Goal: Check status: Check status

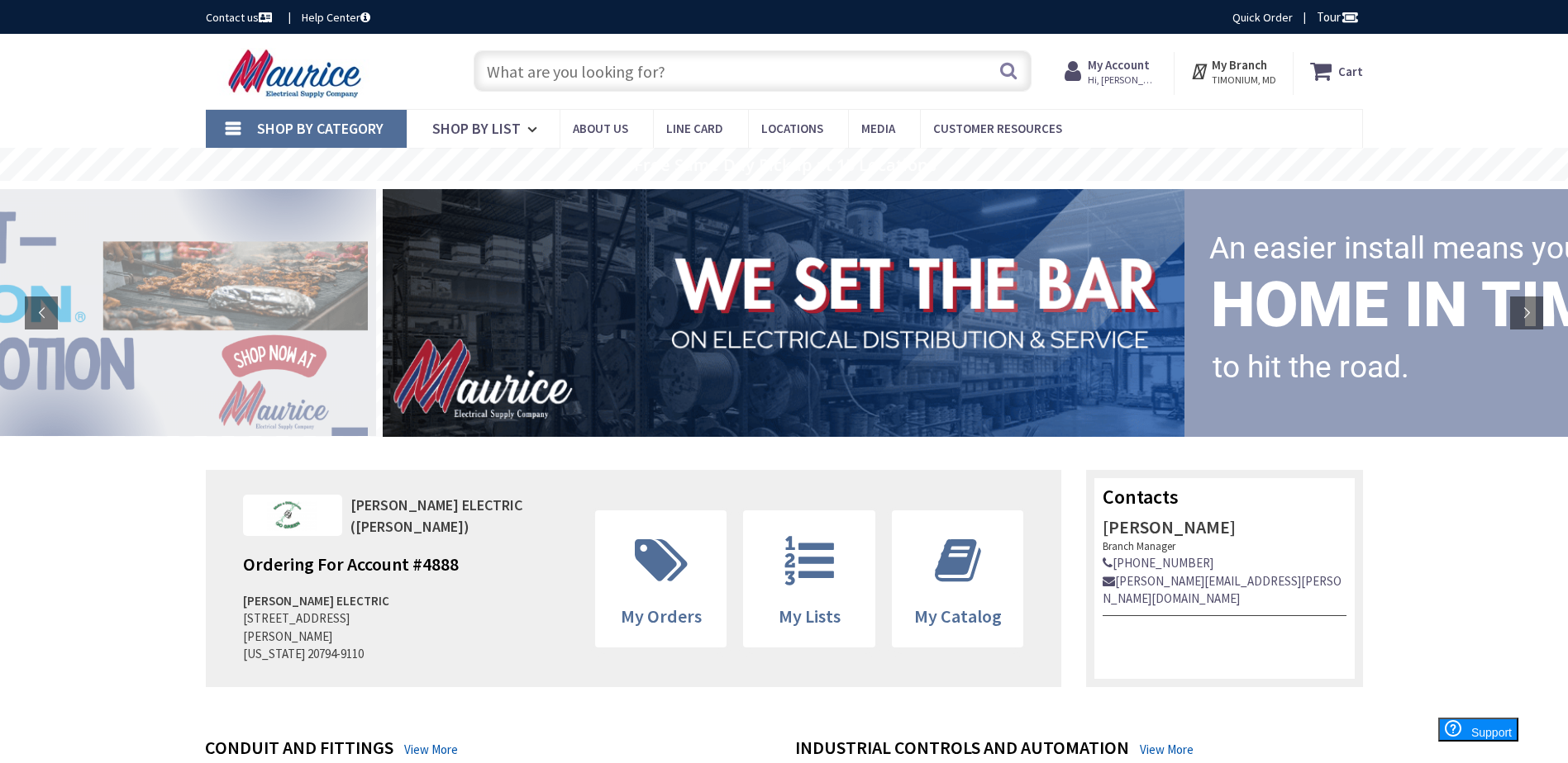
click at [1137, 84] on span "Hi, [PERSON_NAME]" at bounding box center [1122, 80] width 70 height 13
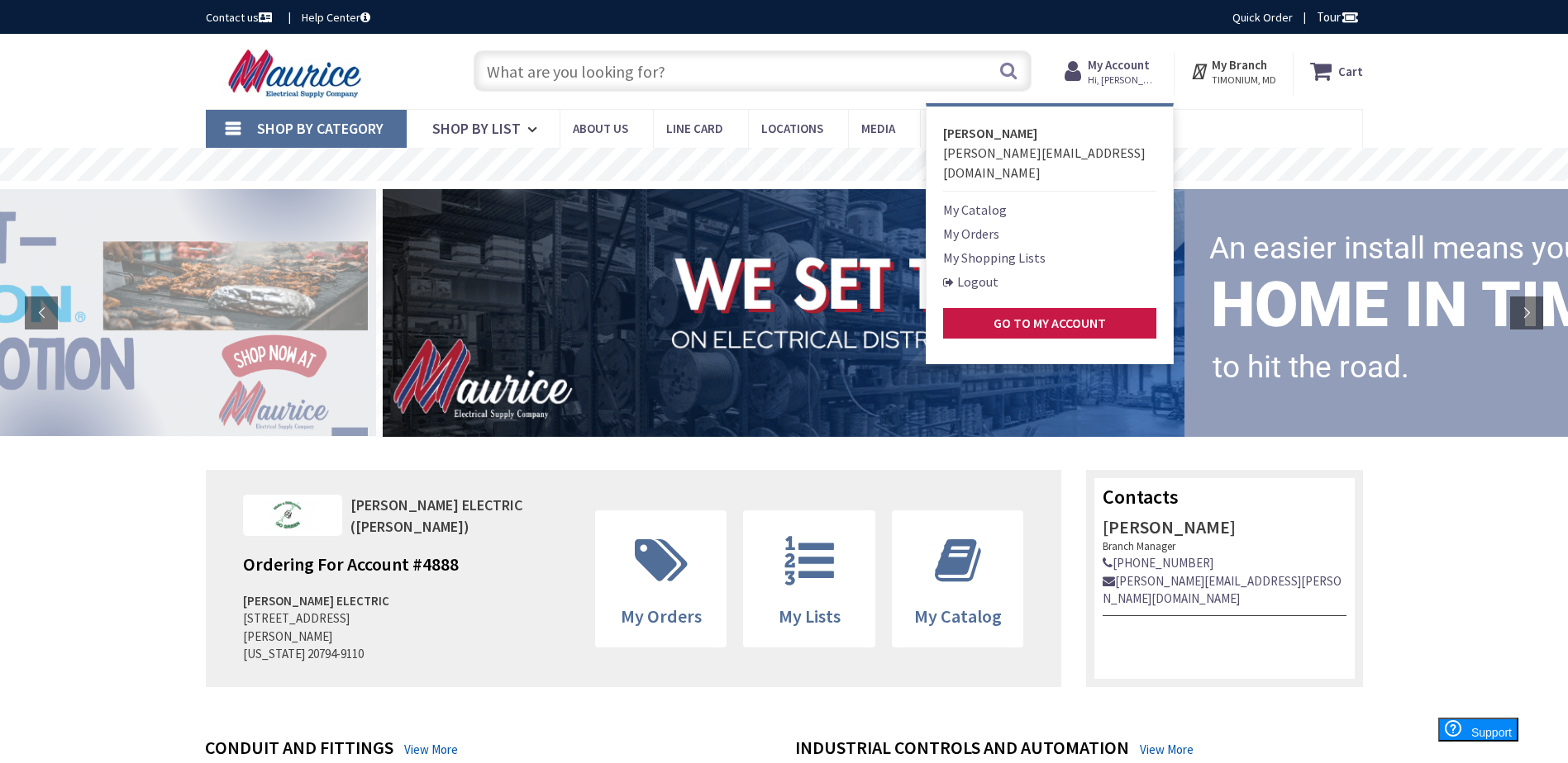
click at [993, 224] on link "My Orders" at bounding box center [971, 233] width 56 height 20
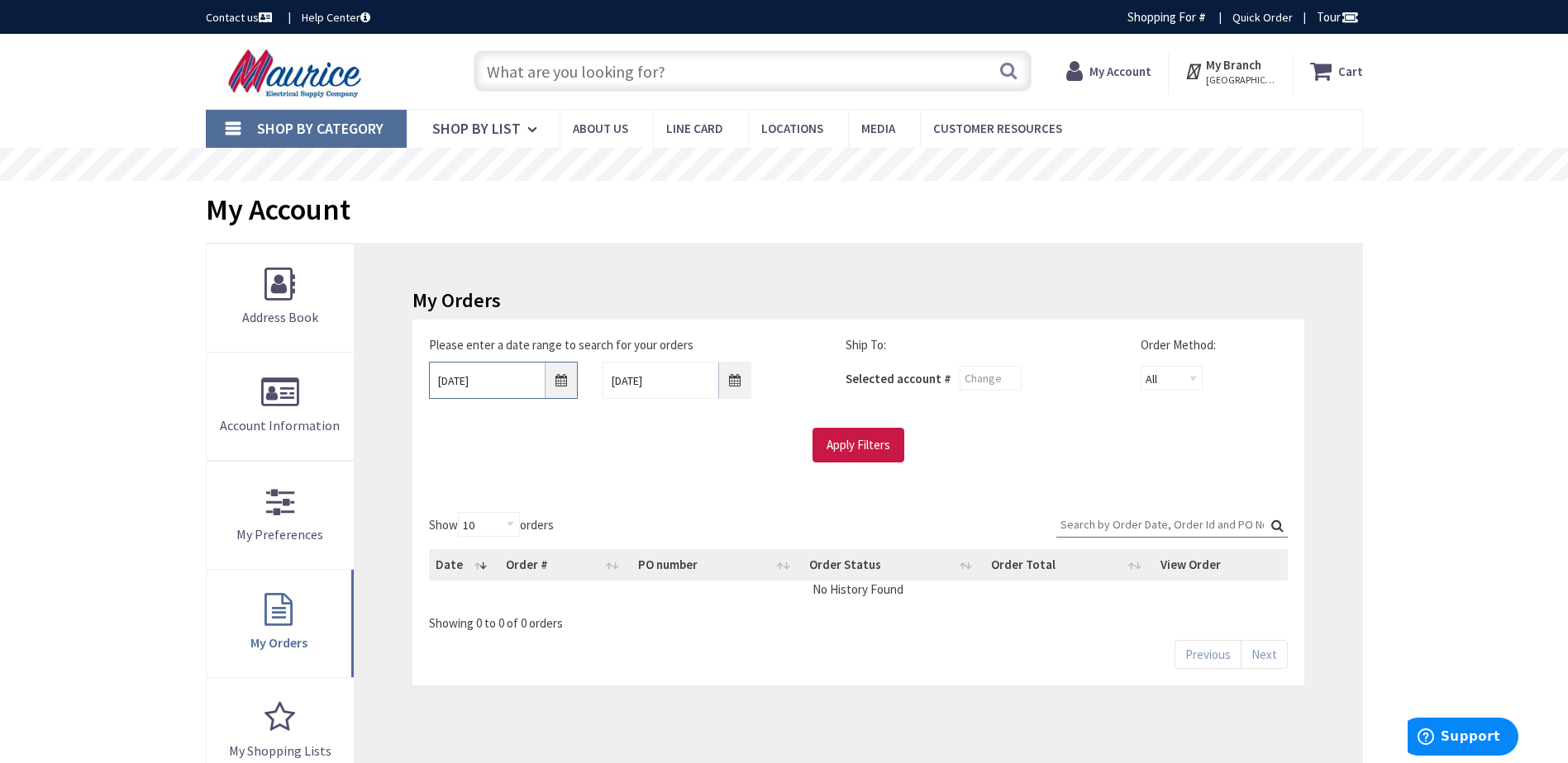
click at [516, 382] on input "8/26/2025" at bounding box center [503, 381] width 149 height 37
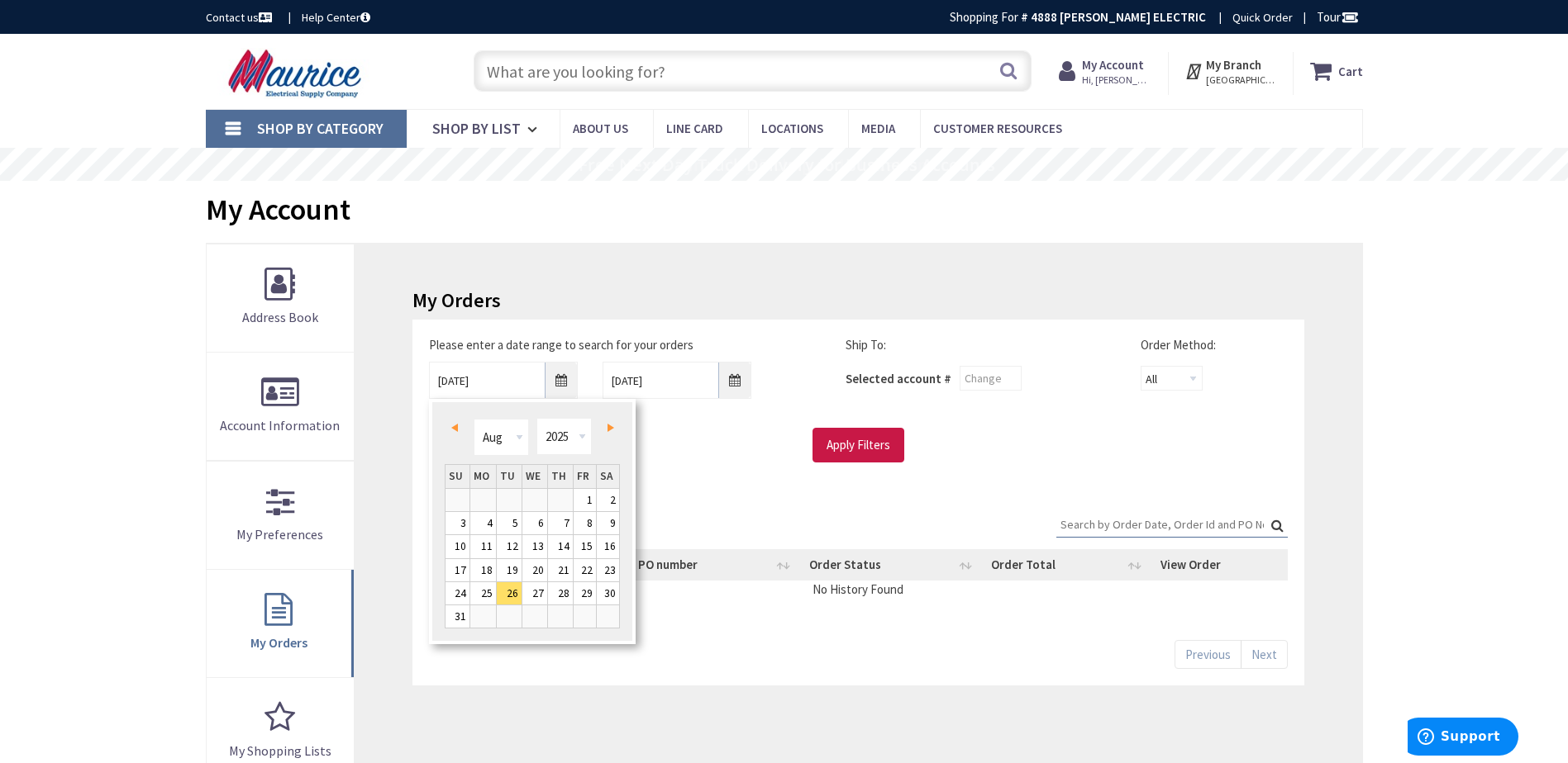
click at [453, 424] on span "Prev" at bounding box center [453, 428] width 6 height 8
click at [453, 424] on span "Prev" at bounding box center [453, 428] width 6 height 8
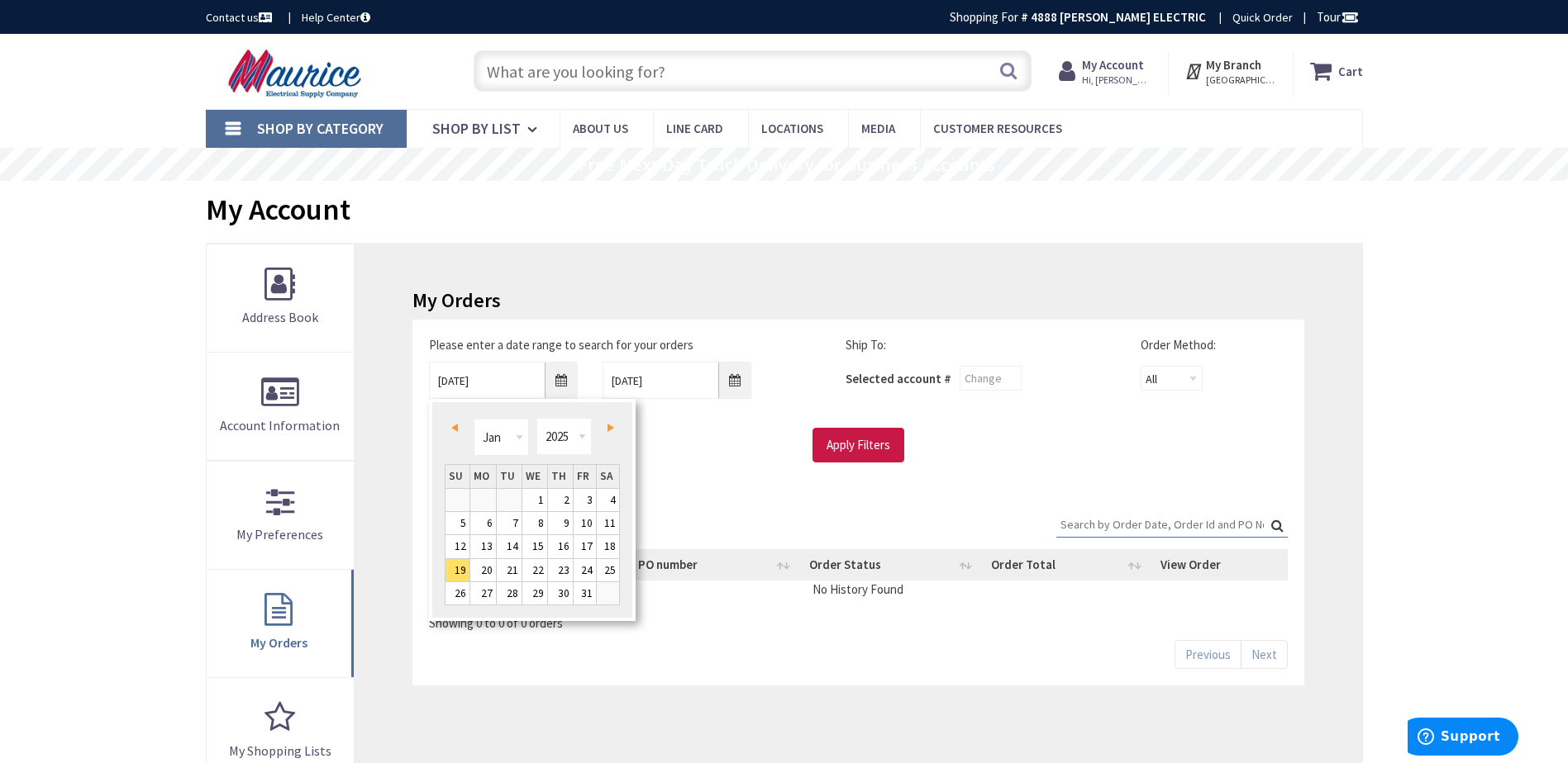
click at [453, 424] on span "Prev" at bounding box center [453, 428] width 6 height 8
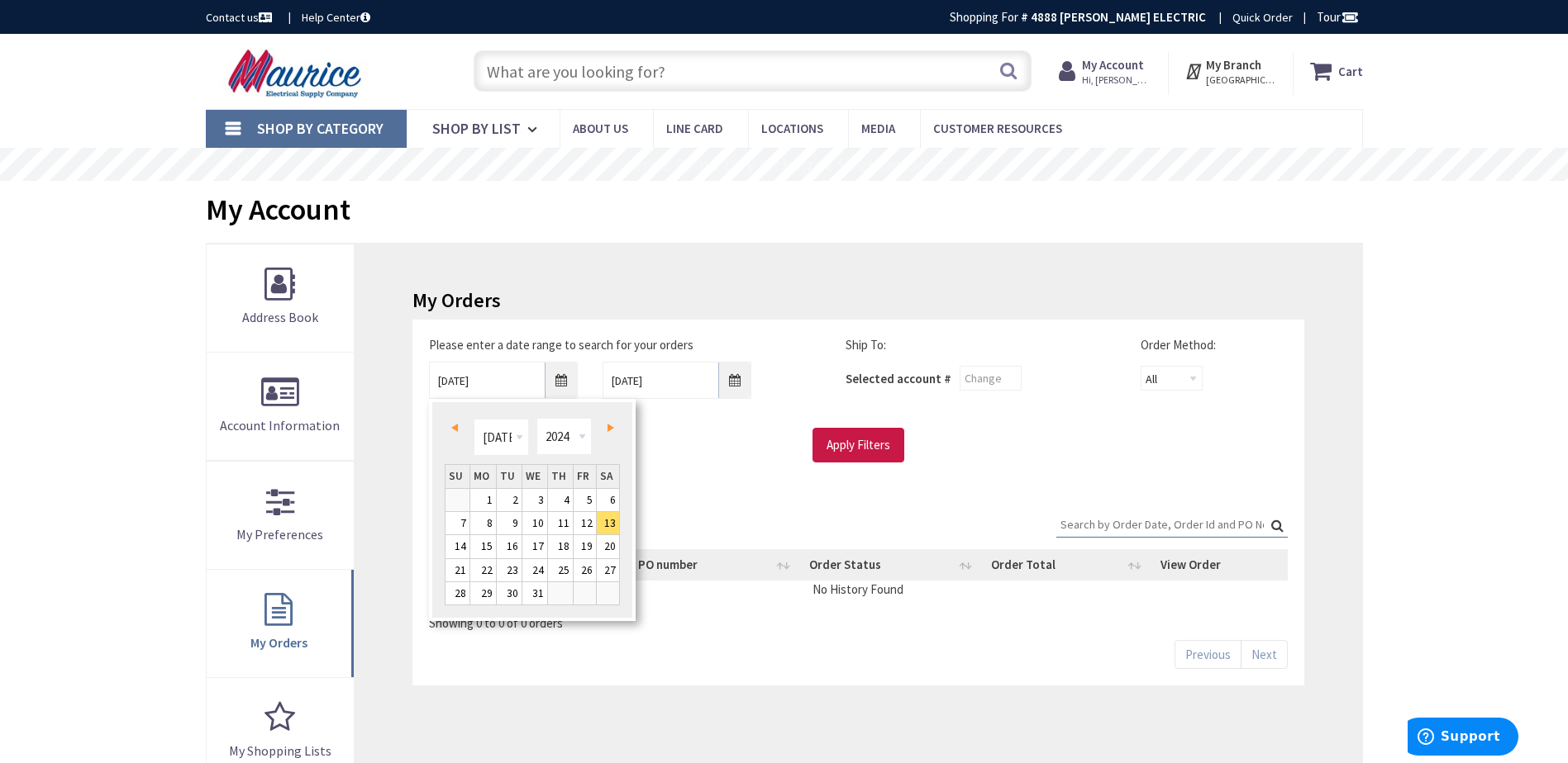
click at [453, 424] on span "Prev" at bounding box center [453, 428] width 6 height 8
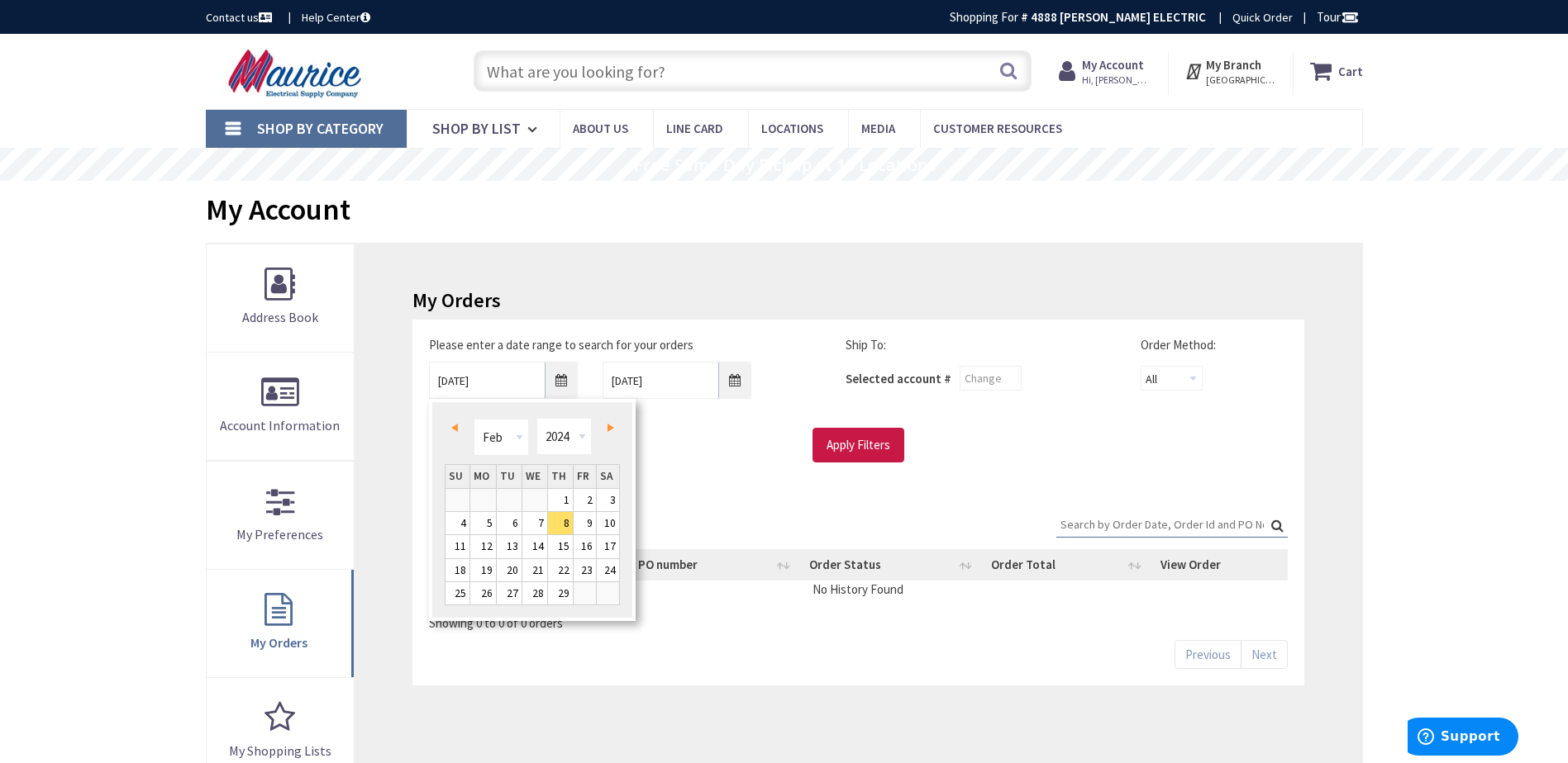
click at [454, 424] on span "Prev" at bounding box center [453, 428] width 6 height 8
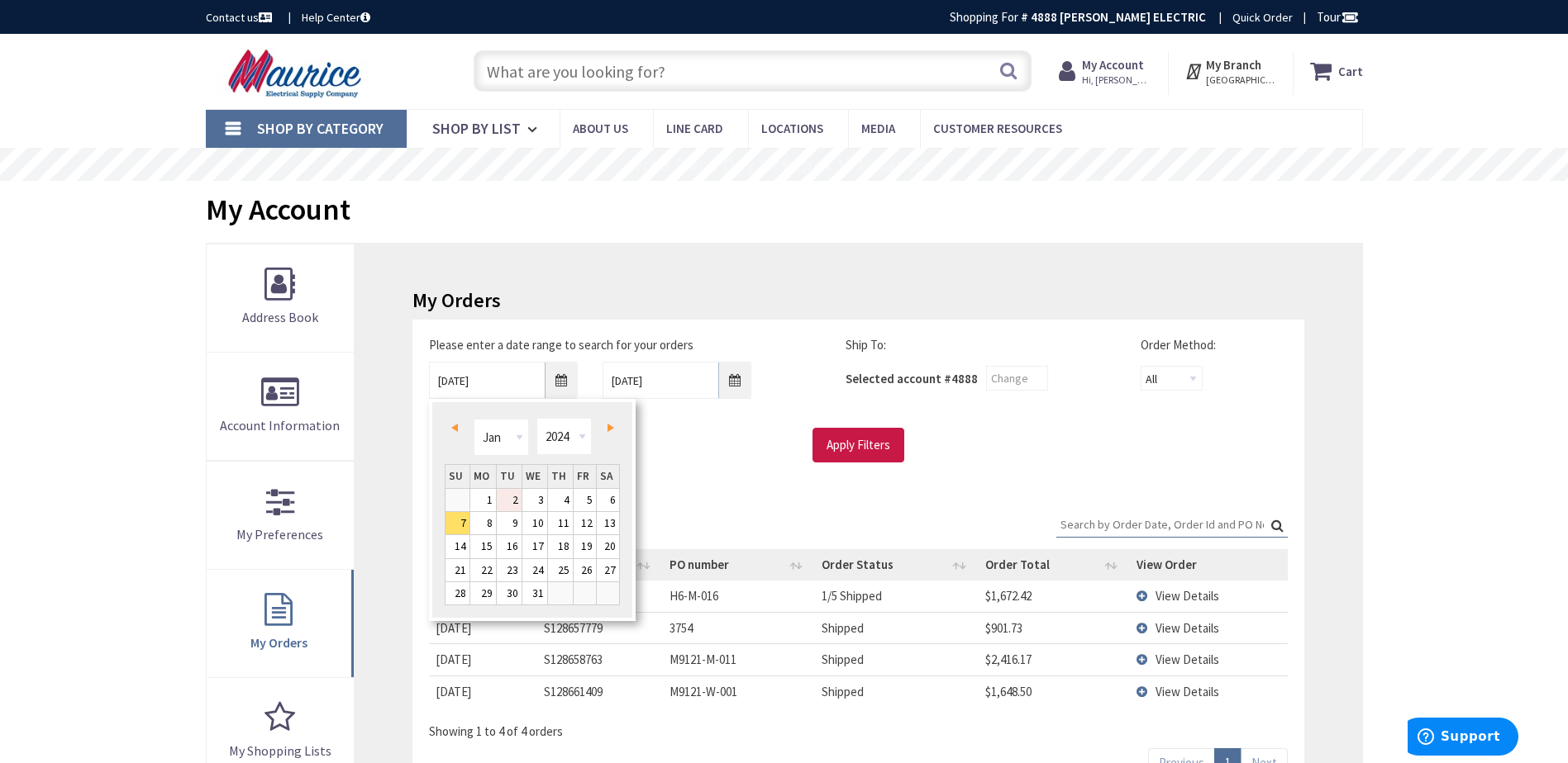
click at [498, 495] on link "2" at bounding box center [509, 499] width 25 height 22
type input "01/02/2024"
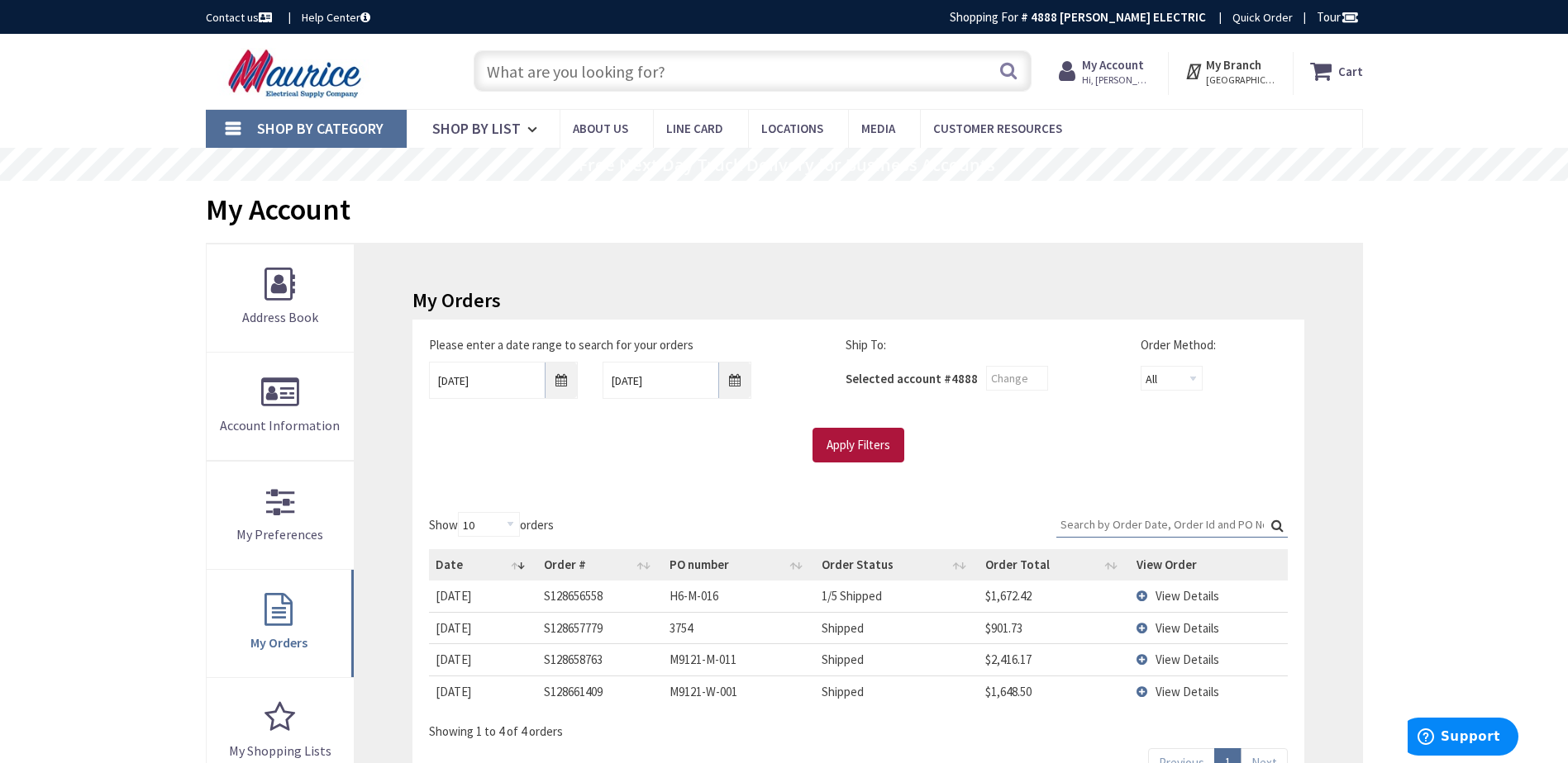
click at [902, 445] on input "Apply Filters" at bounding box center [857, 444] width 91 height 35
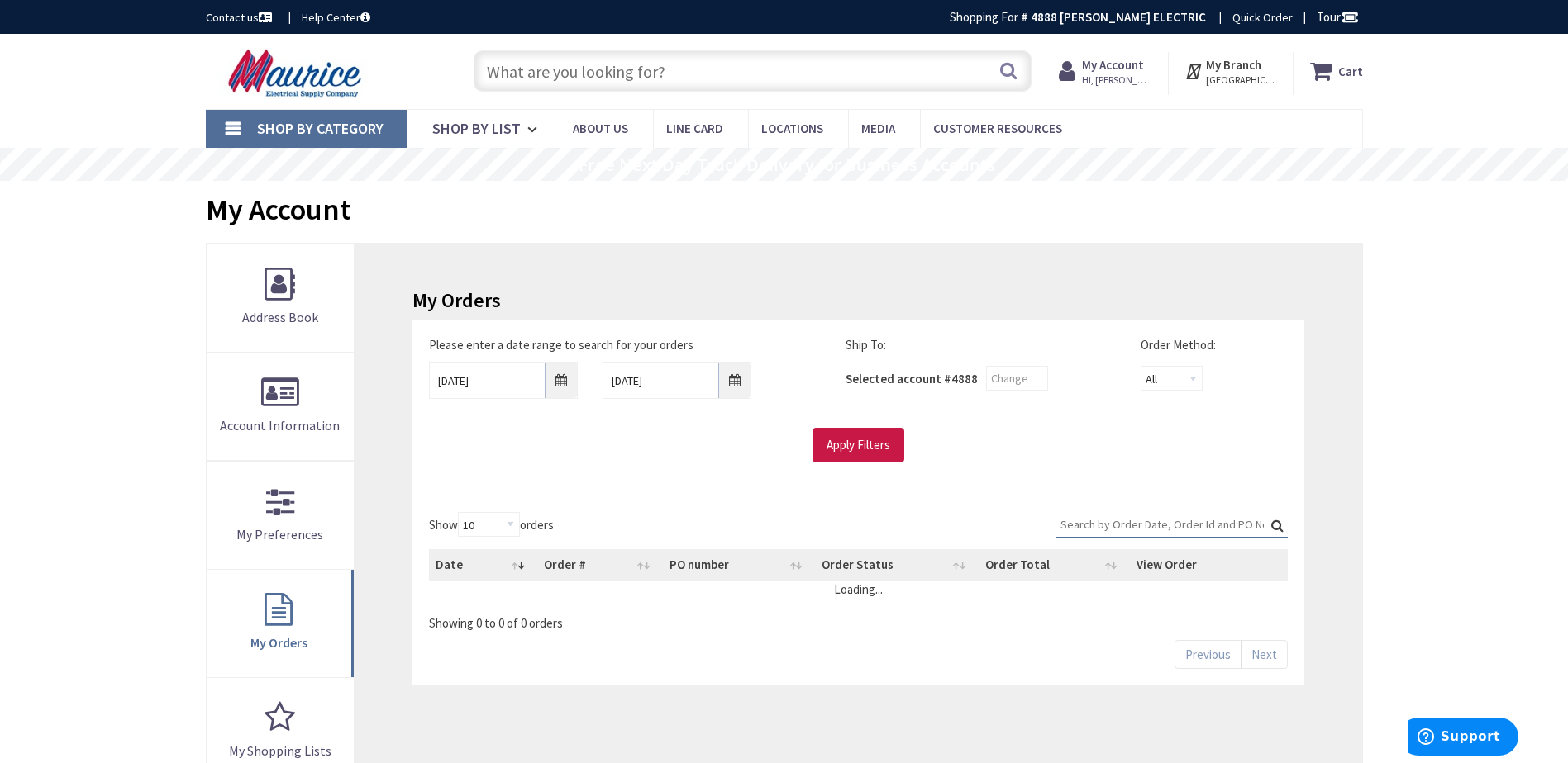
click at [1125, 523] on input "Search:" at bounding box center [1171, 524] width 232 height 25
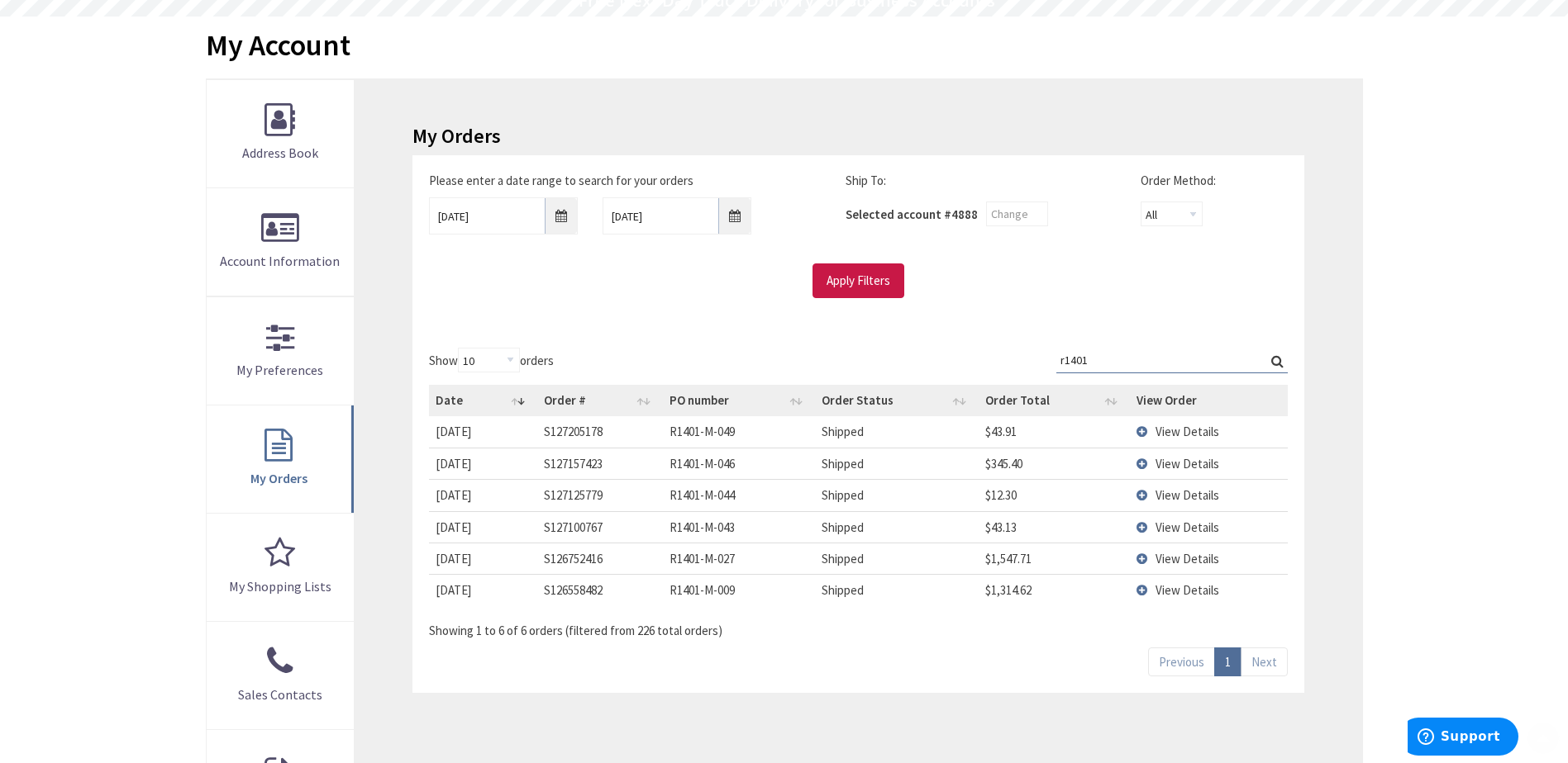
scroll to position [165, 0]
type input "r1401"
